Goal: Go to known website: Access a specific website the user already knows

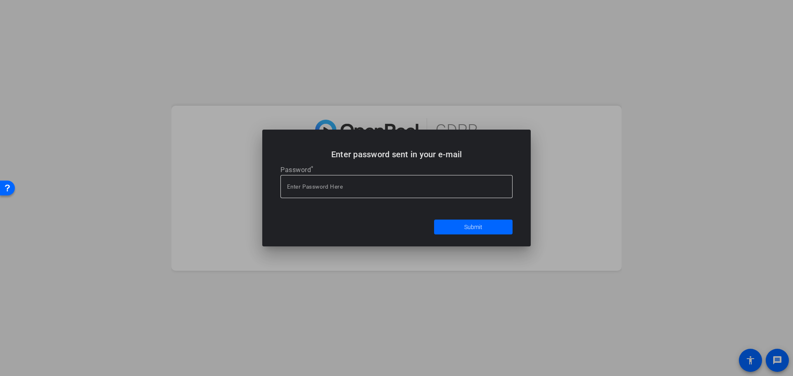
click at [434, 189] on input at bounding box center [396, 187] width 219 height 10
paste input "yhFQ"
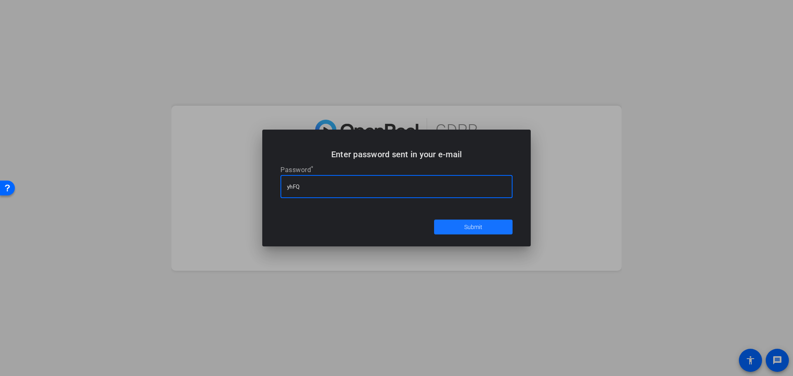
type input "yhFQ"
click at [499, 232] on span at bounding box center [473, 227] width 78 height 20
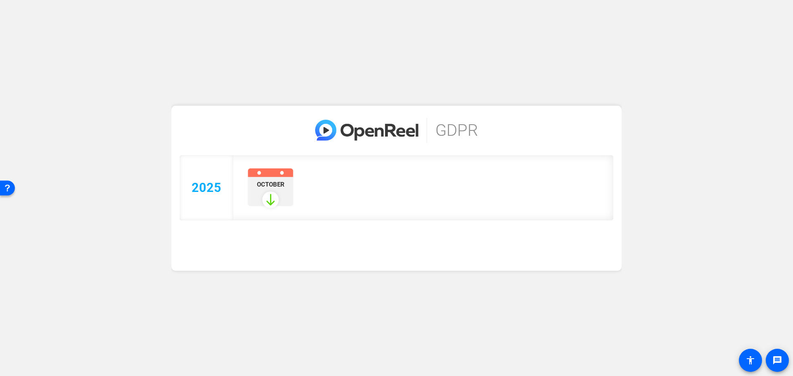
click at [275, 196] on link at bounding box center [270, 200] width 17 height 17
